Goal: Information Seeking & Learning: Learn about a topic

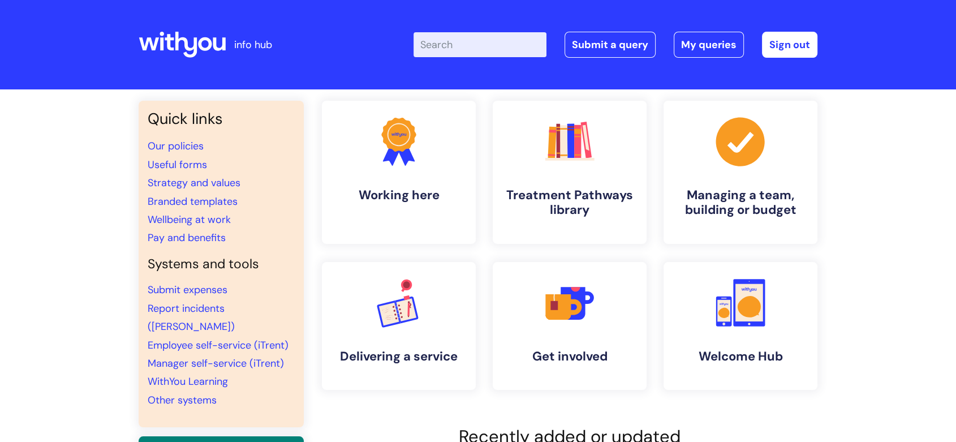
click at [468, 53] on input "Enter your search term here..." at bounding box center [480, 44] width 133 height 25
type input "consultation"
click button "Search" at bounding box center [0, 0] width 0 height 0
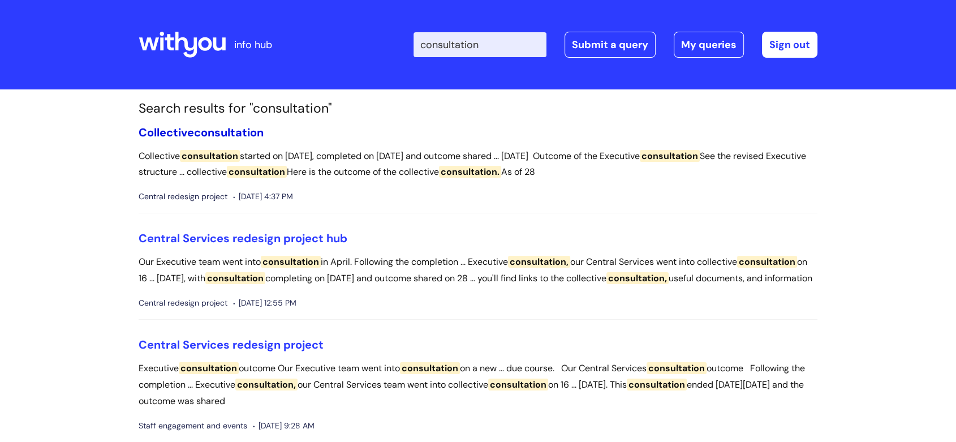
click at [230, 135] on span "consultation" at bounding box center [229, 132] width 70 height 15
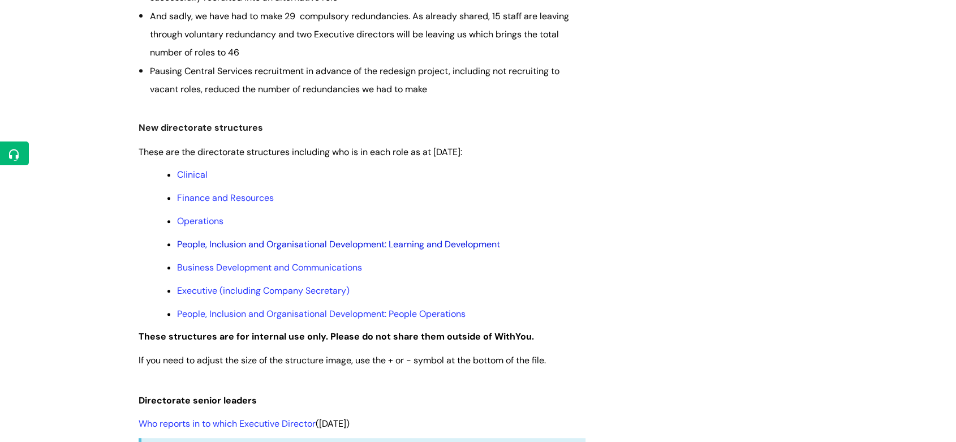
scroll to position [502, 0]
click at [207, 224] on link "Operations" at bounding box center [200, 220] width 46 height 12
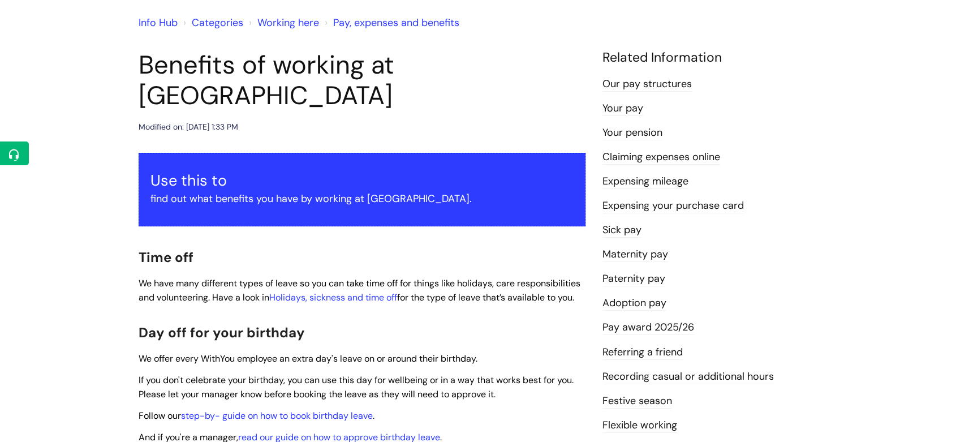
scroll to position [188, 0]
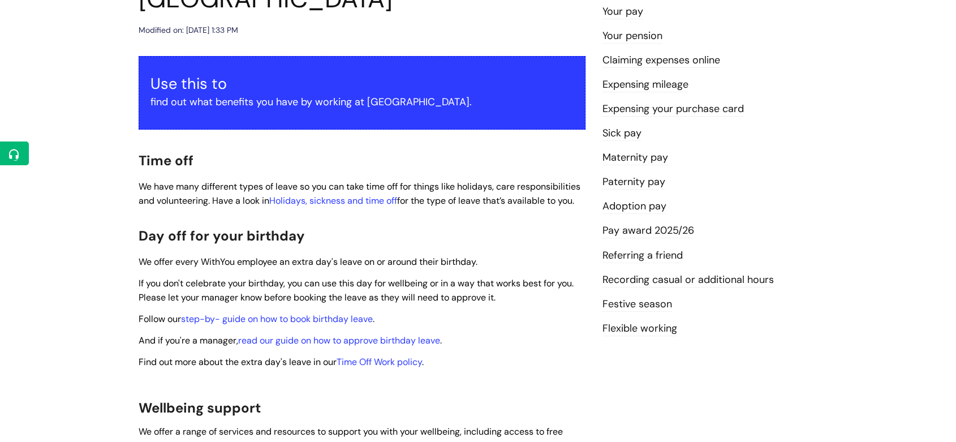
click at [665, 234] on link "Pay award 2025/26" at bounding box center [649, 230] width 92 height 15
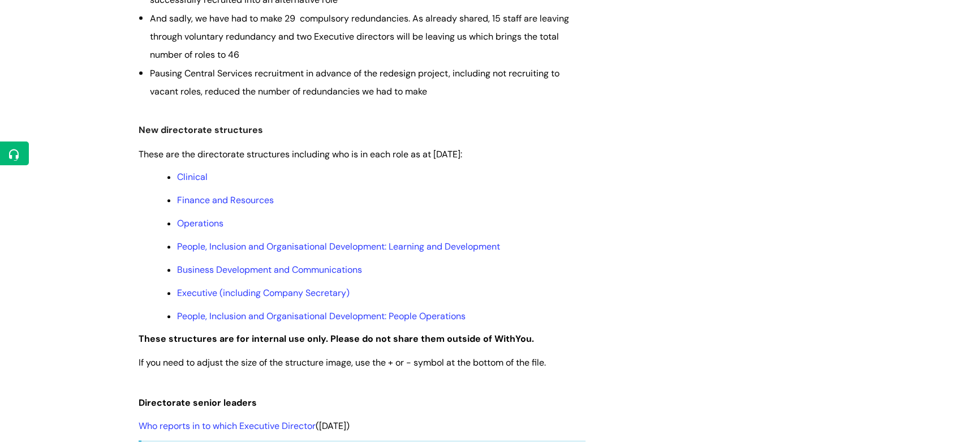
scroll to position [500, 0]
click at [303, 274] on link "Business Development and Communications" at bounding box center [269, 270] width 185 height 12
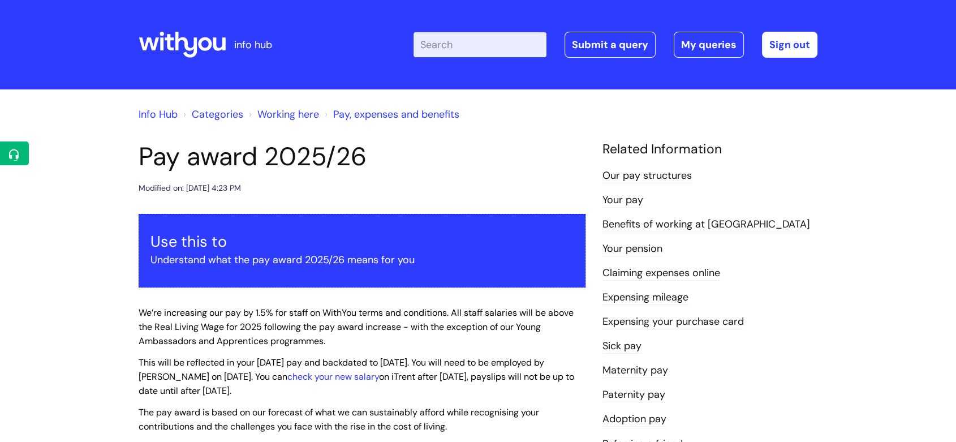
click at [668, 175] on link "Our pay structures" at bounding box center [647, 176] width 89 height 15
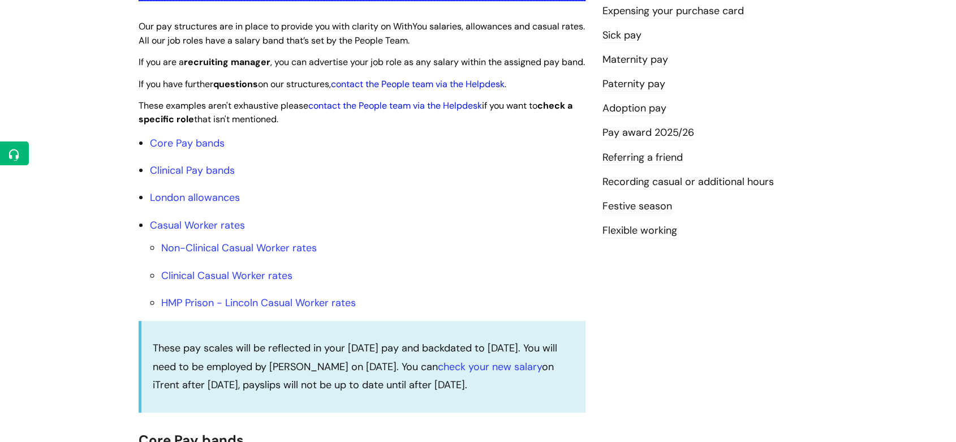
scroll to position [251, 0]
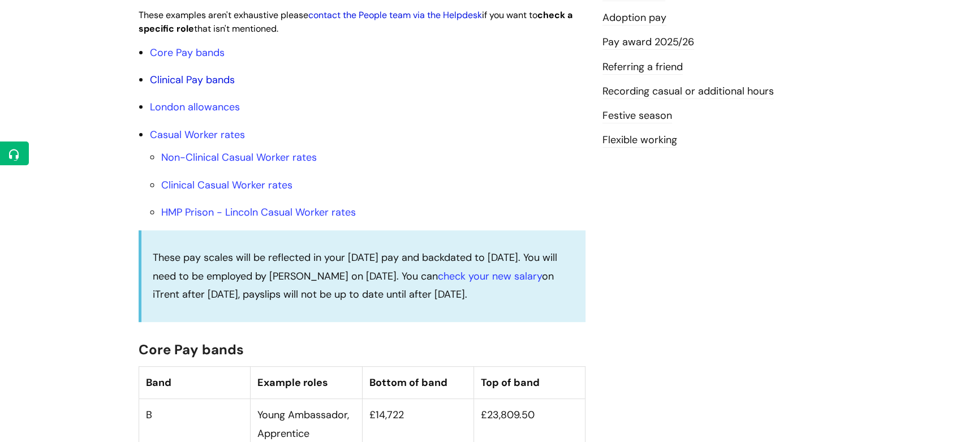
click at [231, 87] on link "Clinical Pay bands" at bounding box center [192, 80] width 85 height 14
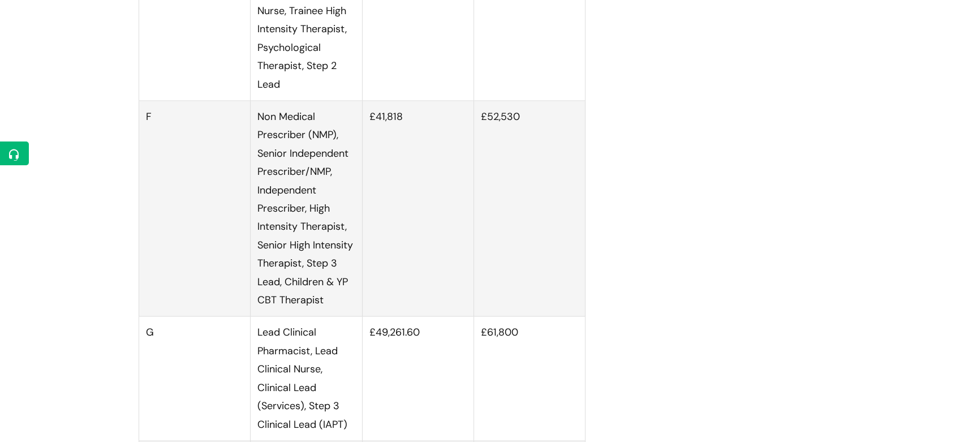
scroll to position [1752, 0]
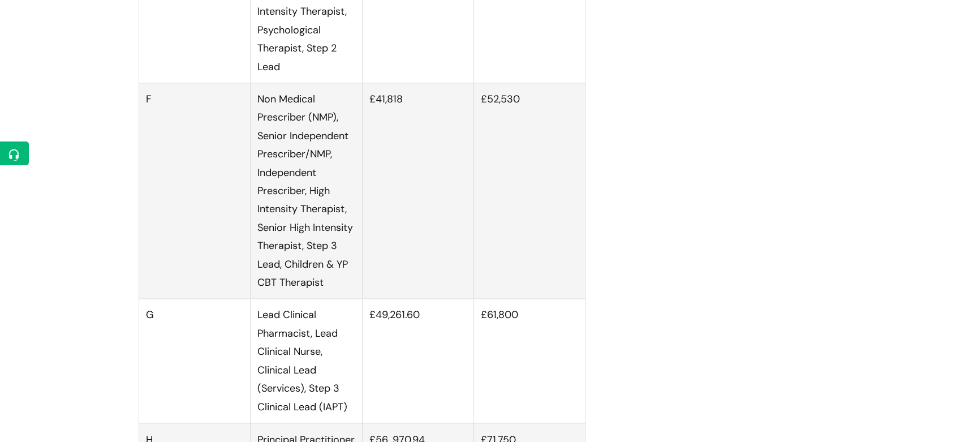
scroll to position [377, 0]
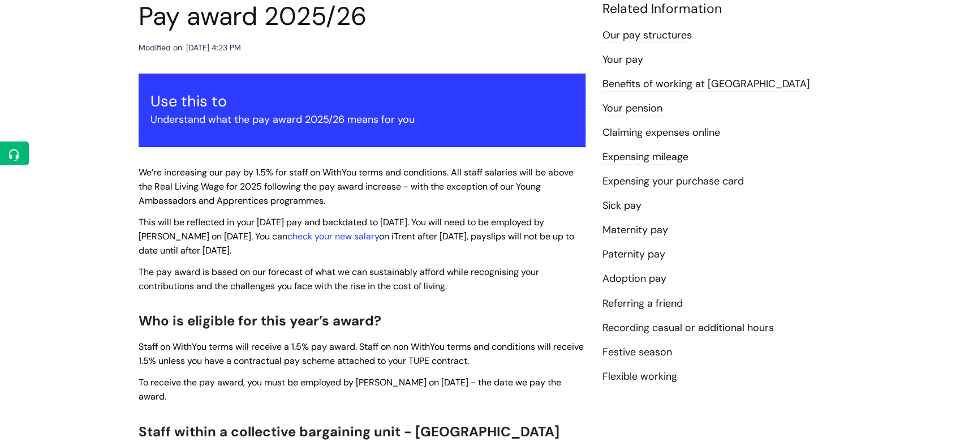
scroll to position [126, 0]
